Goal: Task Accomplishment & Management: Complete application form

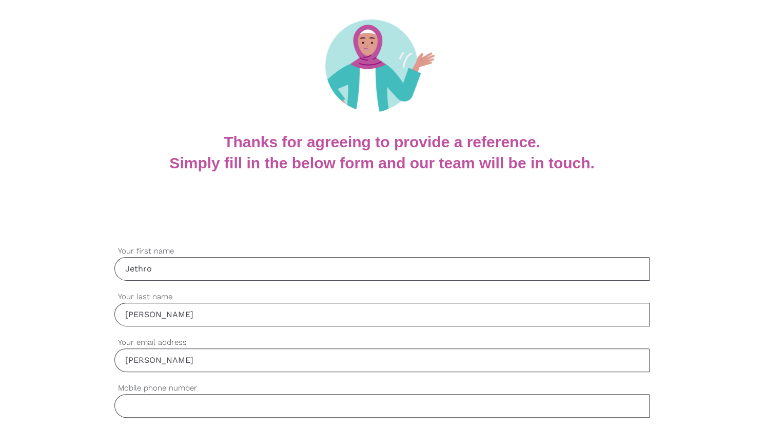
type input "[PERSON_NAME][EMAIL_ADDRESS][DOMAIN_NAME]"
type input "0410504490"
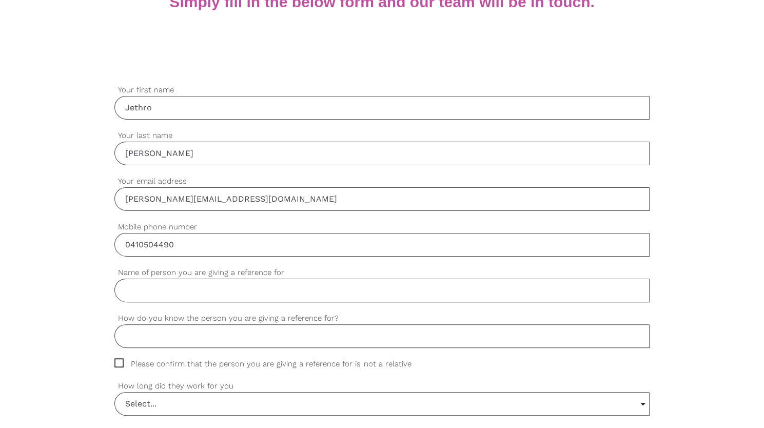
scroll to position [253, 0]
drag, startPoint x: 170, startPoint y: 240, endPoint x: 144, endPoint y: 242, distance: 26.2
click at [144, 242] on input "0410504490" at bounding box center [381, 243] width 535 height 24
click at [139, 290] on input "Name of person you are giving a reference for" at bounding box center [381, 289] width 535 height 24
click at [155, 290] on input "[PERSON_NAME]" at bounding box center [381, 289] width 535 height 24
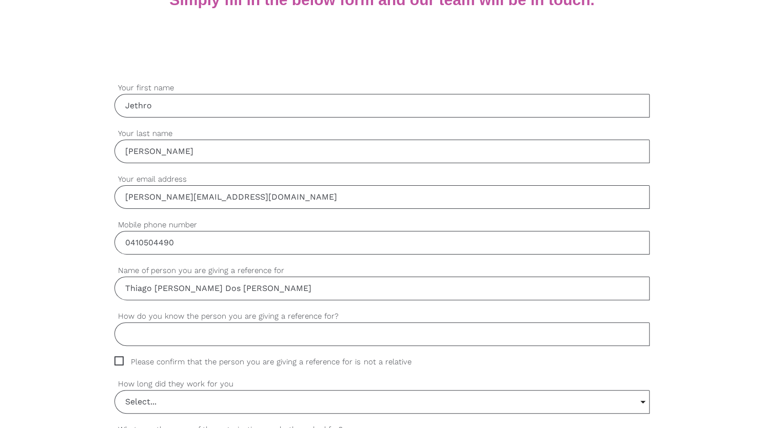
click at [200, 286] on input "Thiago [PERSON_NAME] Dos [PERSON_NAME]" at bounding box center [381, 289] width 535 height 24
type input "Thiago [PERSON_NAME] dos [PERSON_NAME]"
click at [187, 335] on input "How do you know the person you are giving a reference for?" at bounding box center [381, 334] width 535 height 24
type input "E"
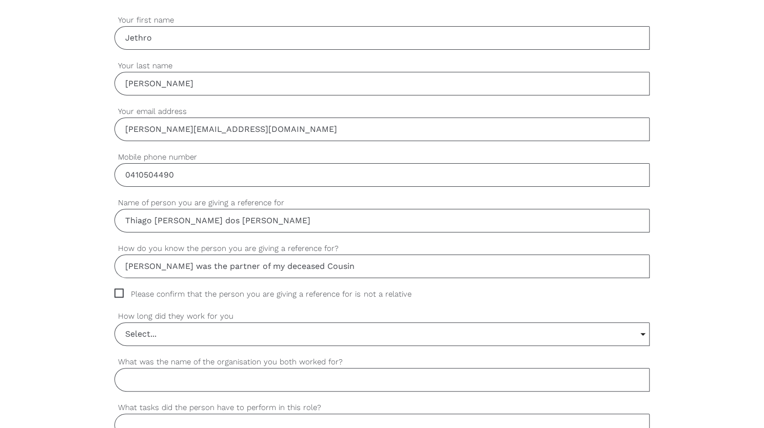
scroll to position [323, 0]
type input "[PERSON_NAME] was the partner of my deceased Cousin"
click at [120, 286] on span "Please confirm that the person you are giving a reference for is not a relative" at bounding box center [272, 292] width 316 height 12
click at [120, 286] on input "Please confirm that the person you are giving a reference for is not a relative" at bounding box center [117, 289] width 7 height 7
checkbox input "true"
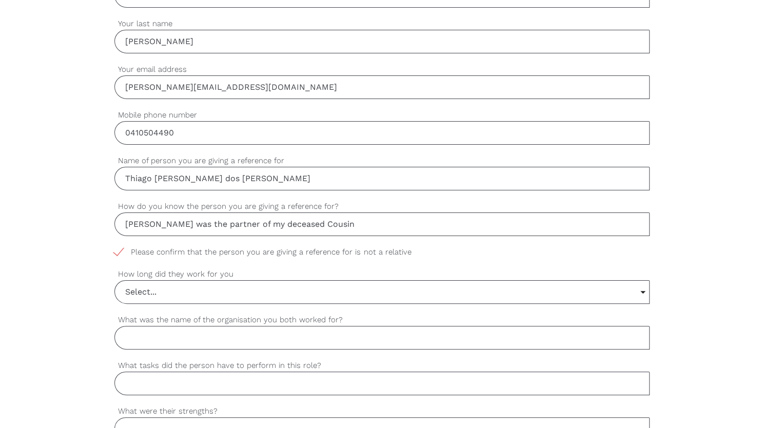
scroll to position [367, 0]
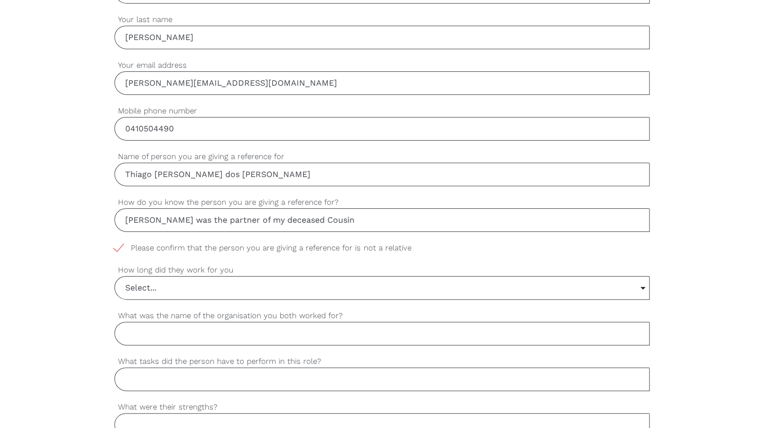
click at [231, 285] on input "Select..." at bounding box center [382, 288] width 534 height 23
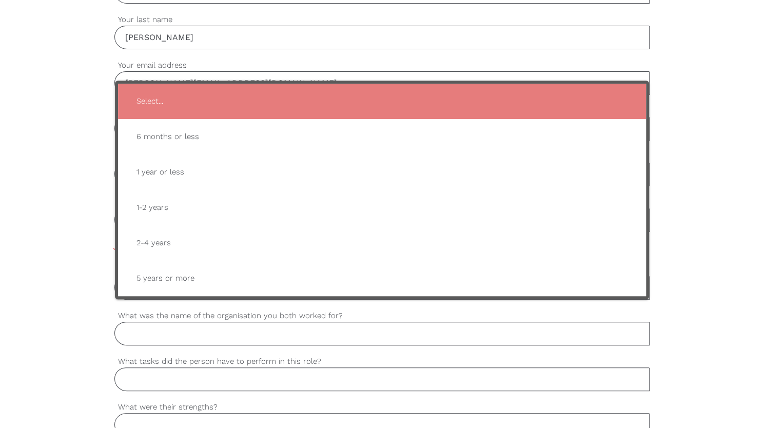
click at [75, 268] on div "settings [PERSON_NAME] Your first name settings [PERSON_NAME] Your last name se…" at bounding box center [382, 430] width 764 height 964
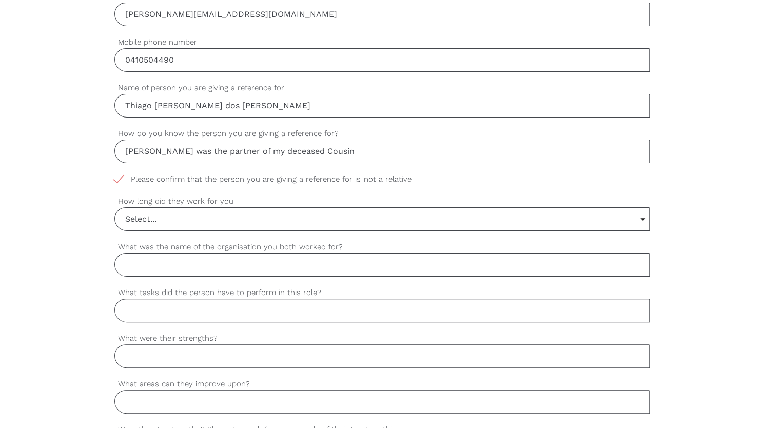
scroll to position [449, 0]
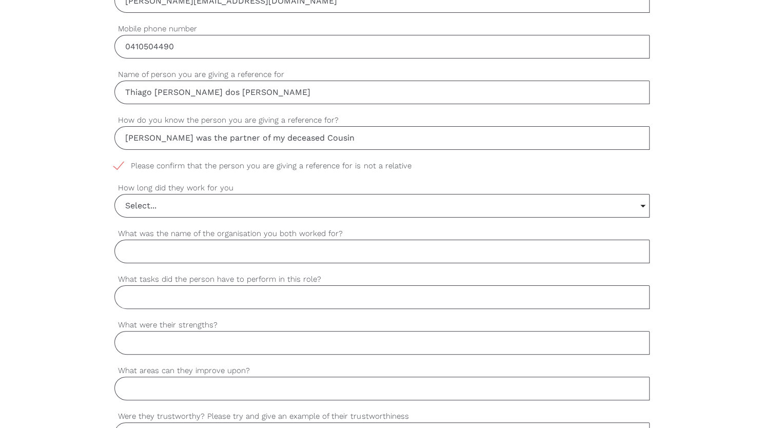
drag, startPoint x: 213, startPoint y: 306, endPoint x: 121, endPoint y: 274, distance: 97.7
click at [137, 274] on div "settings What tasks did the person have to perform in this role?" at bounding box center [381, 296] width 535 height 46
click at [96, 274] on div "settings [PERSON_NAME] Your first name settings [PERSON_NAME] Your last name se…" at bounding box center [382, 348] width 764 height 964
click at [58, 267] on div "settings [PERSON_NAME] Your first name settings [PERSON_NAME] Your last name se…" at bounding box center [382, 348] width 764 height 964
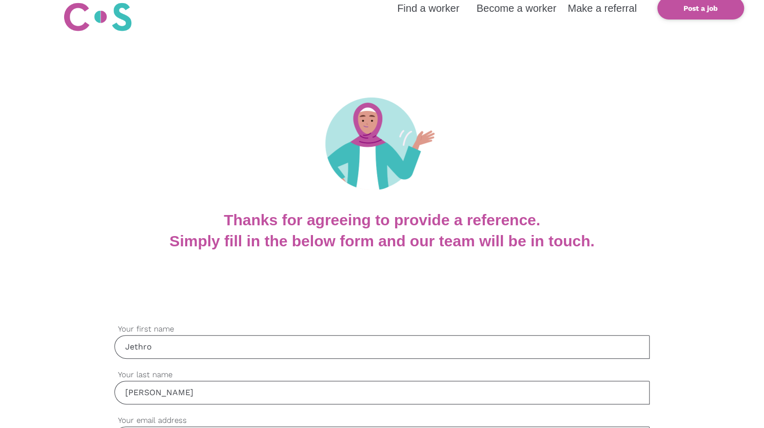
scroll to position [11, 0]
